Goal: Find specific page/section: Find specific page/section

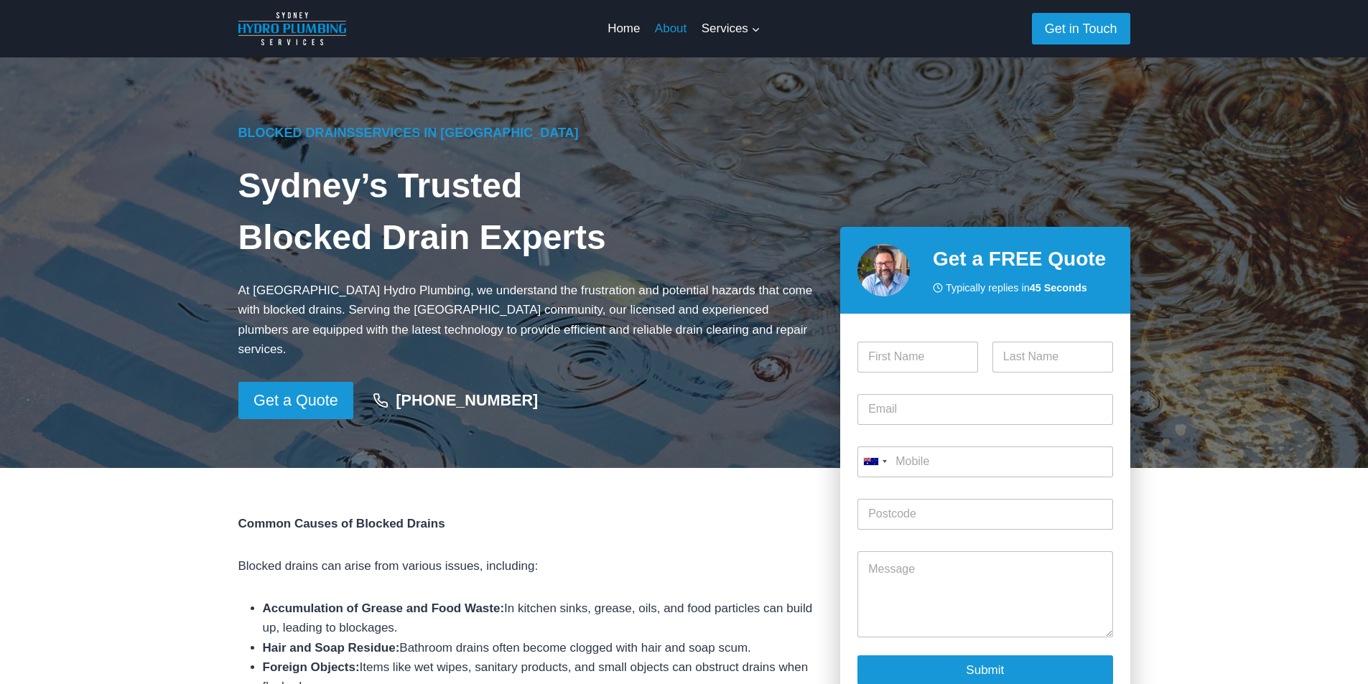
click at [689, 30] on link "About" at bounding box center [671, 28] width 47 height 34
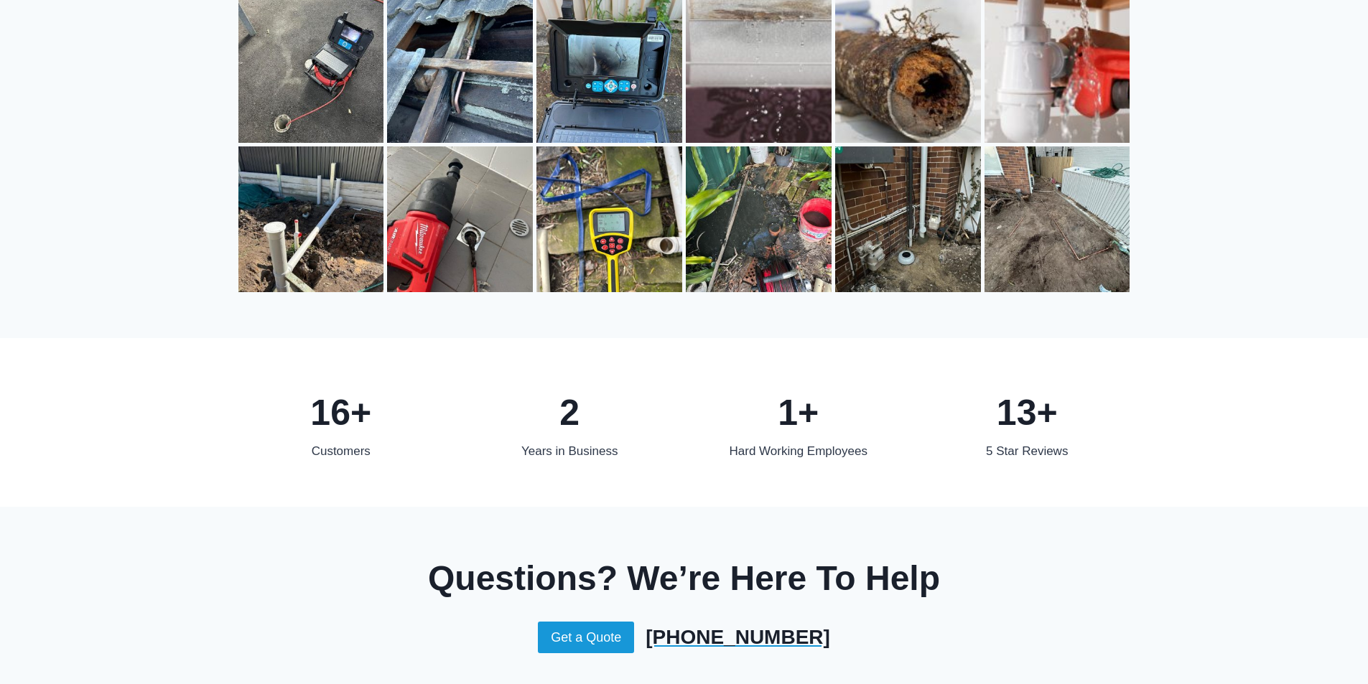
scroll to position [2543, 0]
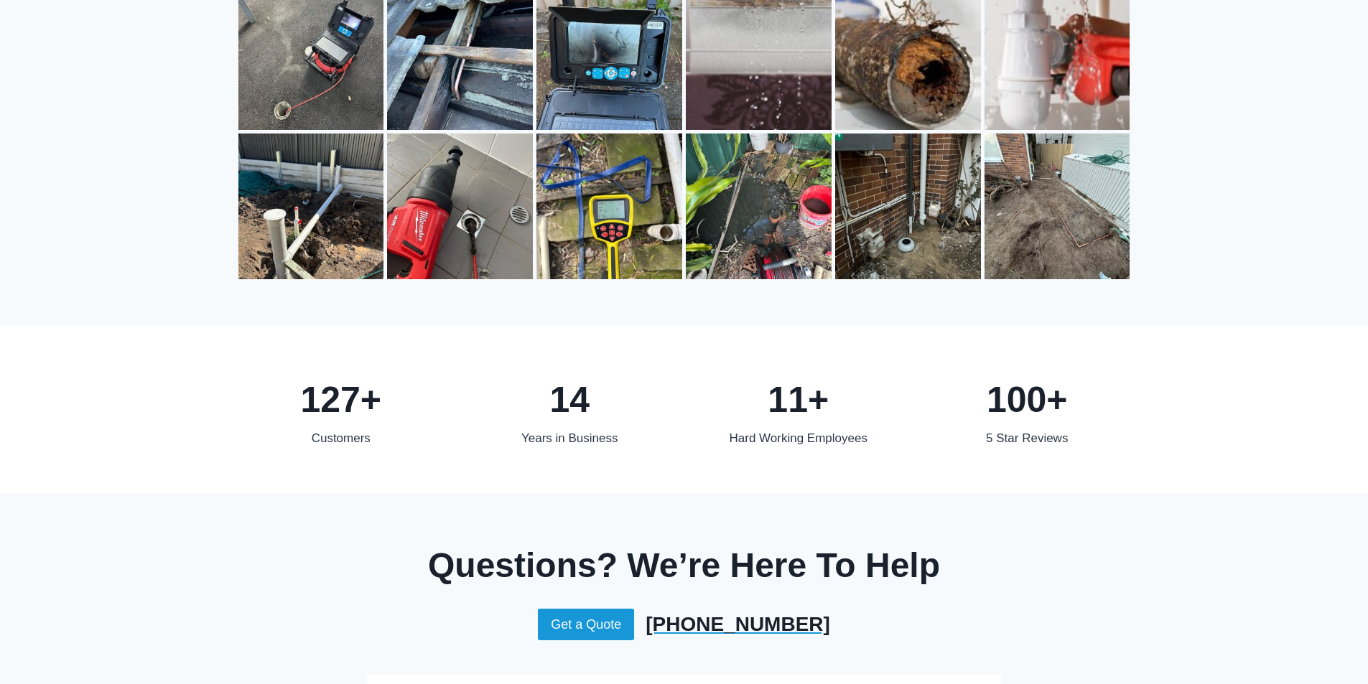
click at [1030, 383] on div "100+" at bounding box center [1027, 399] width 206 height 57
click at [1028, 429] on div "5 Star Reviews" at bounding box center [1027, 438] width 206 height 19
